Goal: Information Seeking & Learning: Learn about a topic

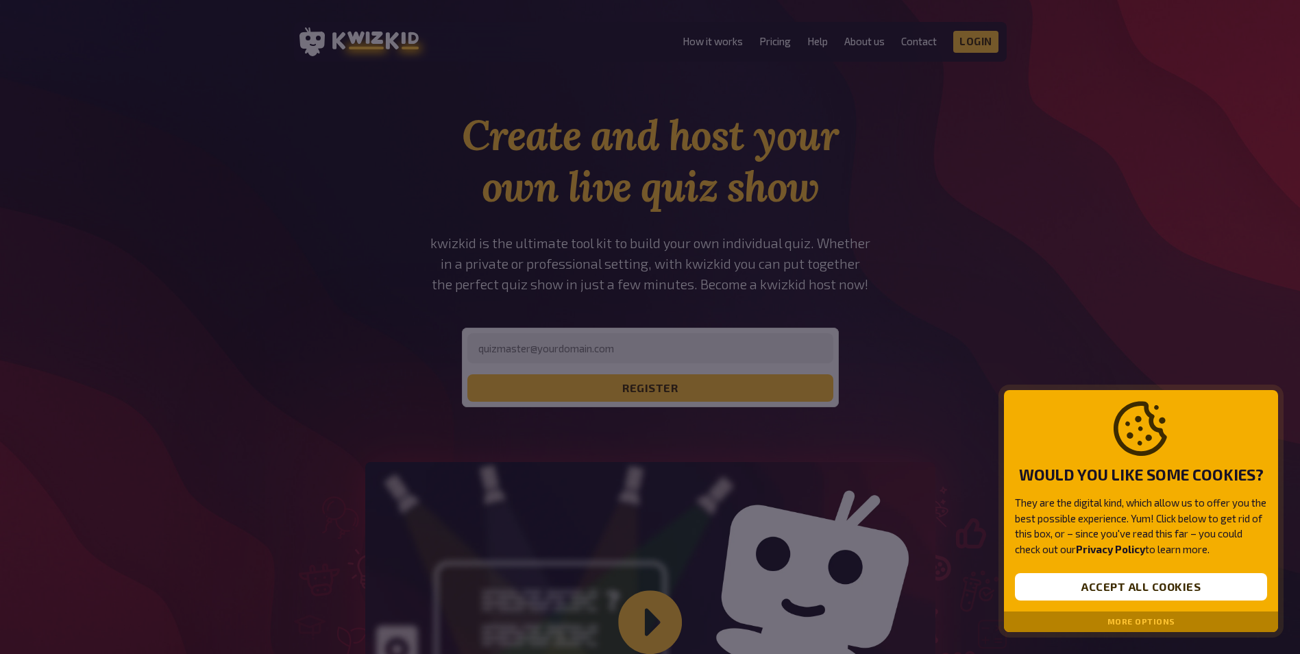
click at [1000, 170] on div at bounding box center [650, 327] width 1300 height 654
click at [1140, 597] on button "Accept all cookies" at bounding box center [1141, 586] width 252 height 27
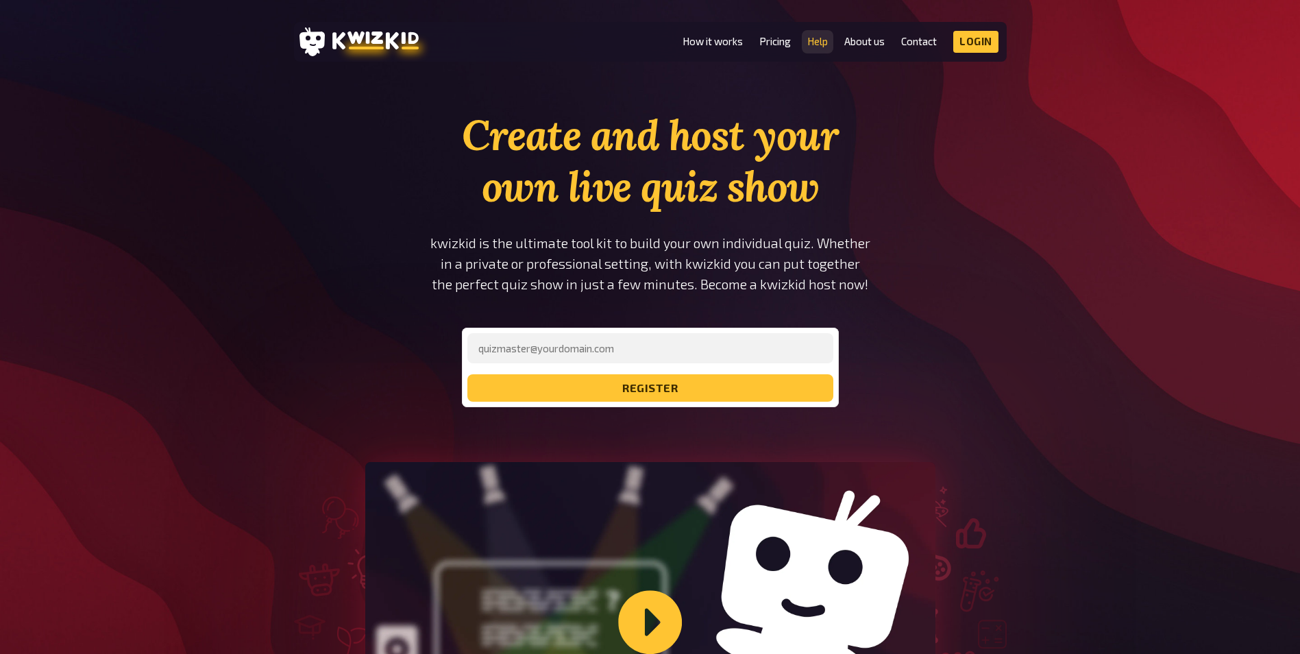
click at [812, 42] on link "Help" at bounding box center [817, 42] width 21 height 12
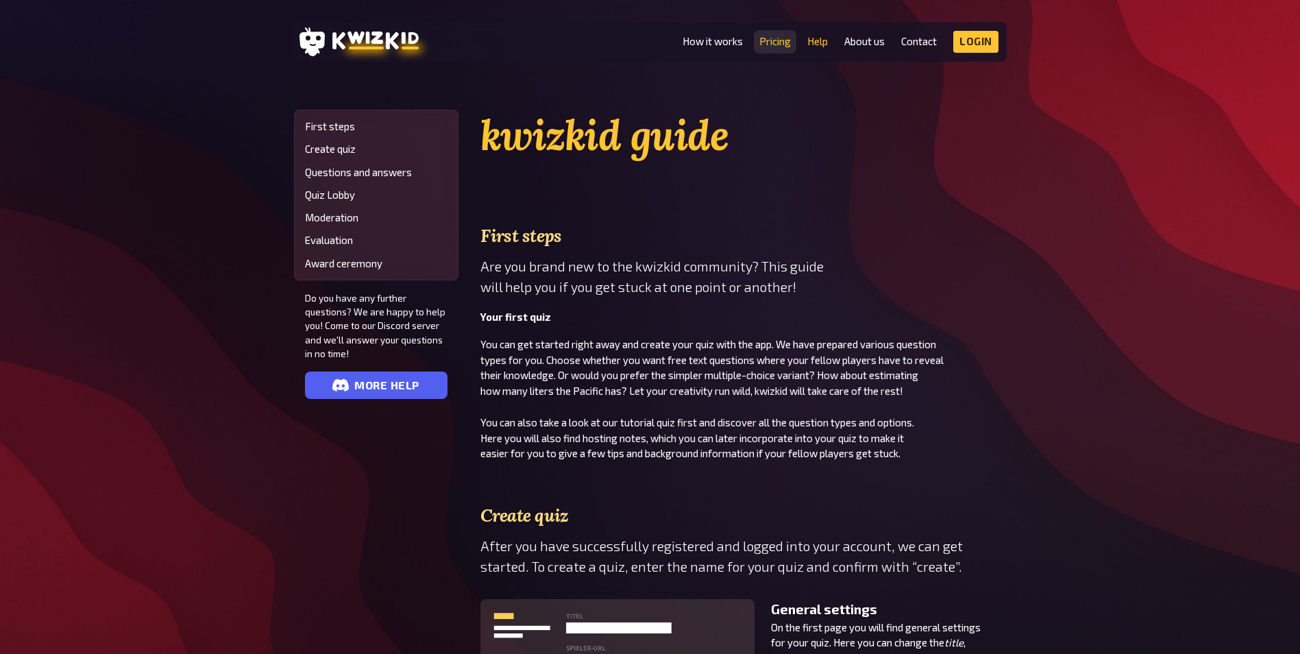
click at [783, 40] on link "Pricing" at bounding box center [775, 42] width 32 height 12
